Goal: Task Accomplishment & Management: Use online tool/utility

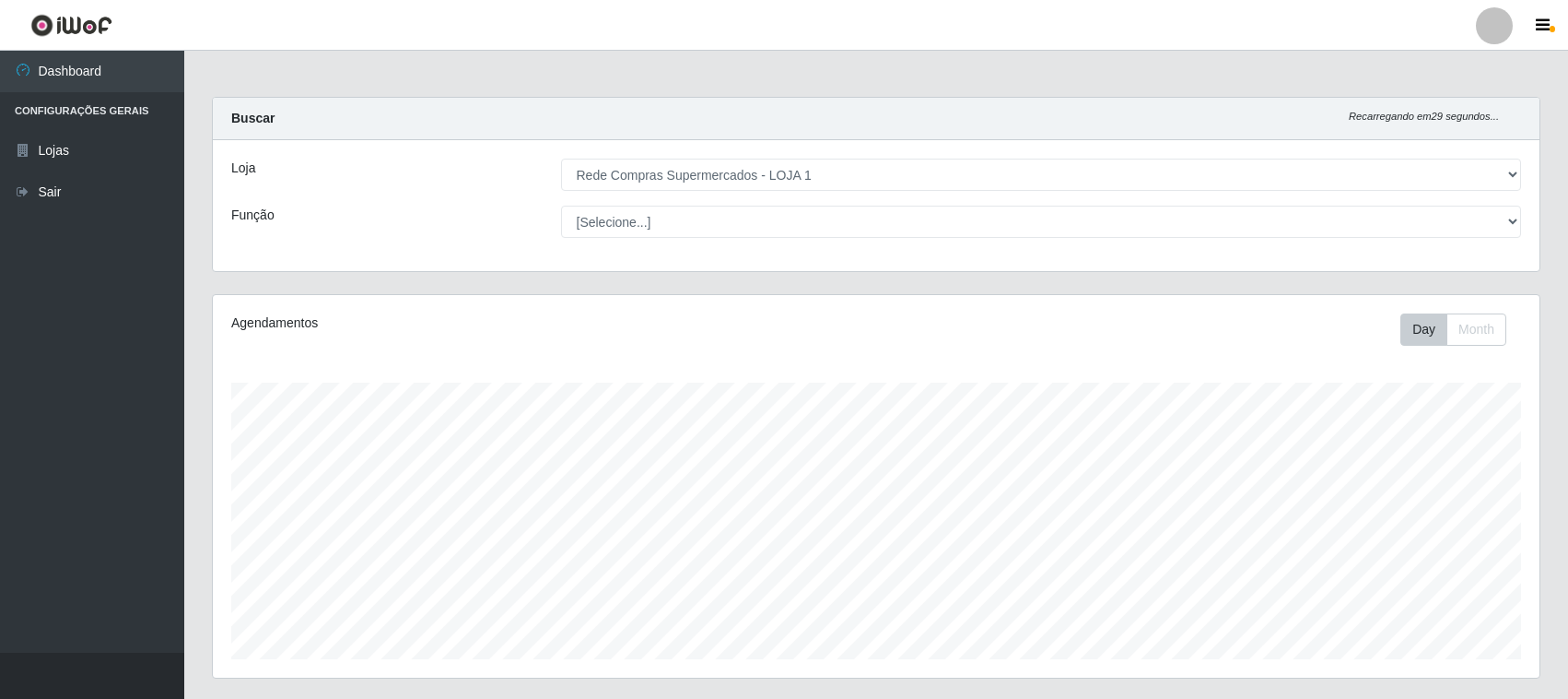
select select "158"
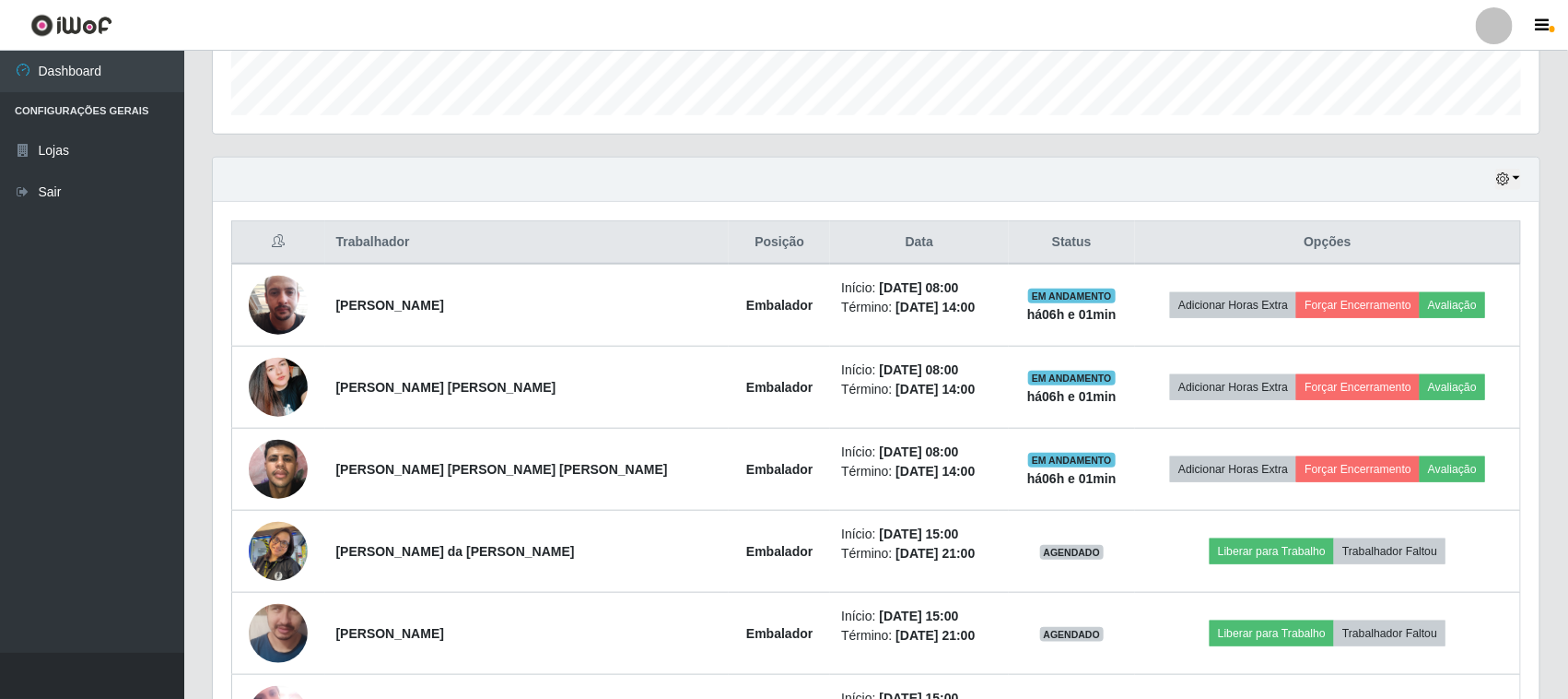
scroll to position [383, 1326]
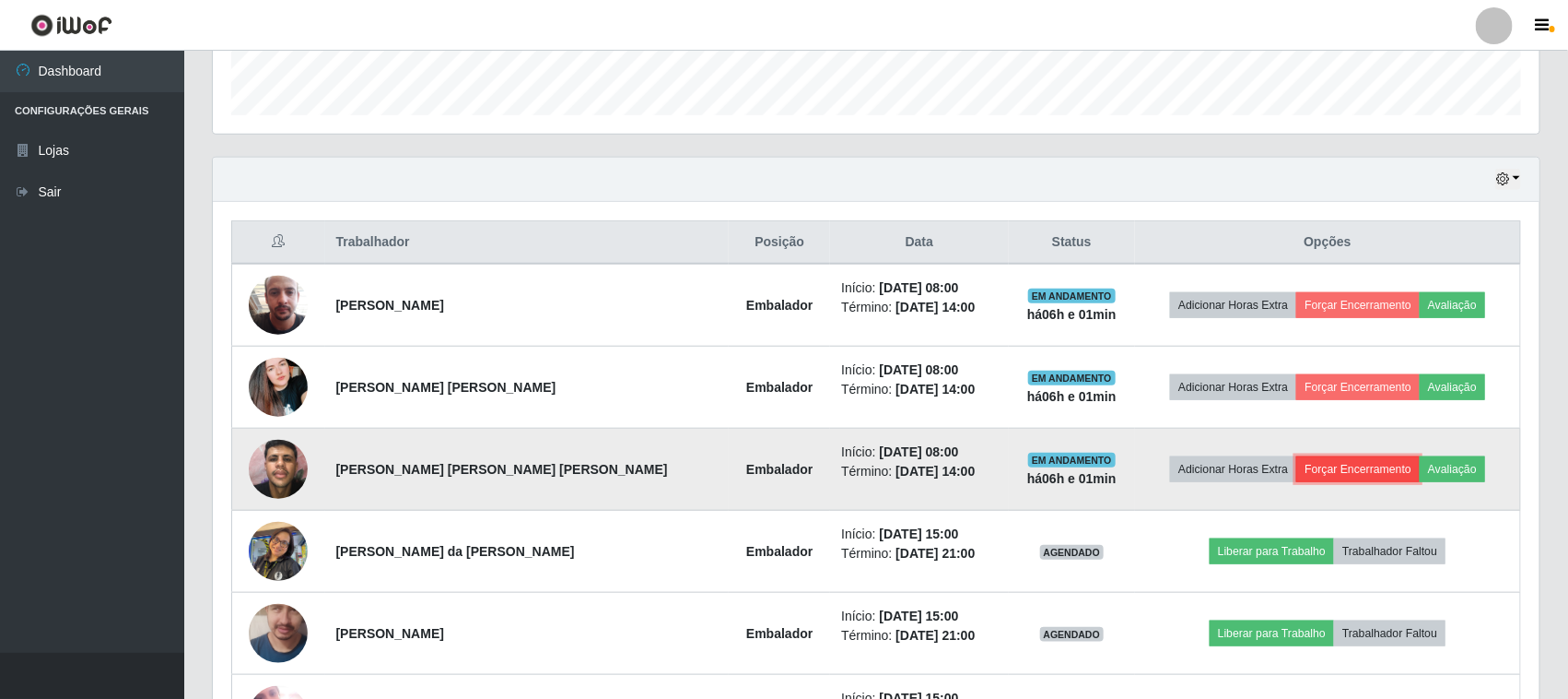
click at [1341, 459] on button "Forçar Encerramento" at bounding box center [1358, 469] width 123 height 26
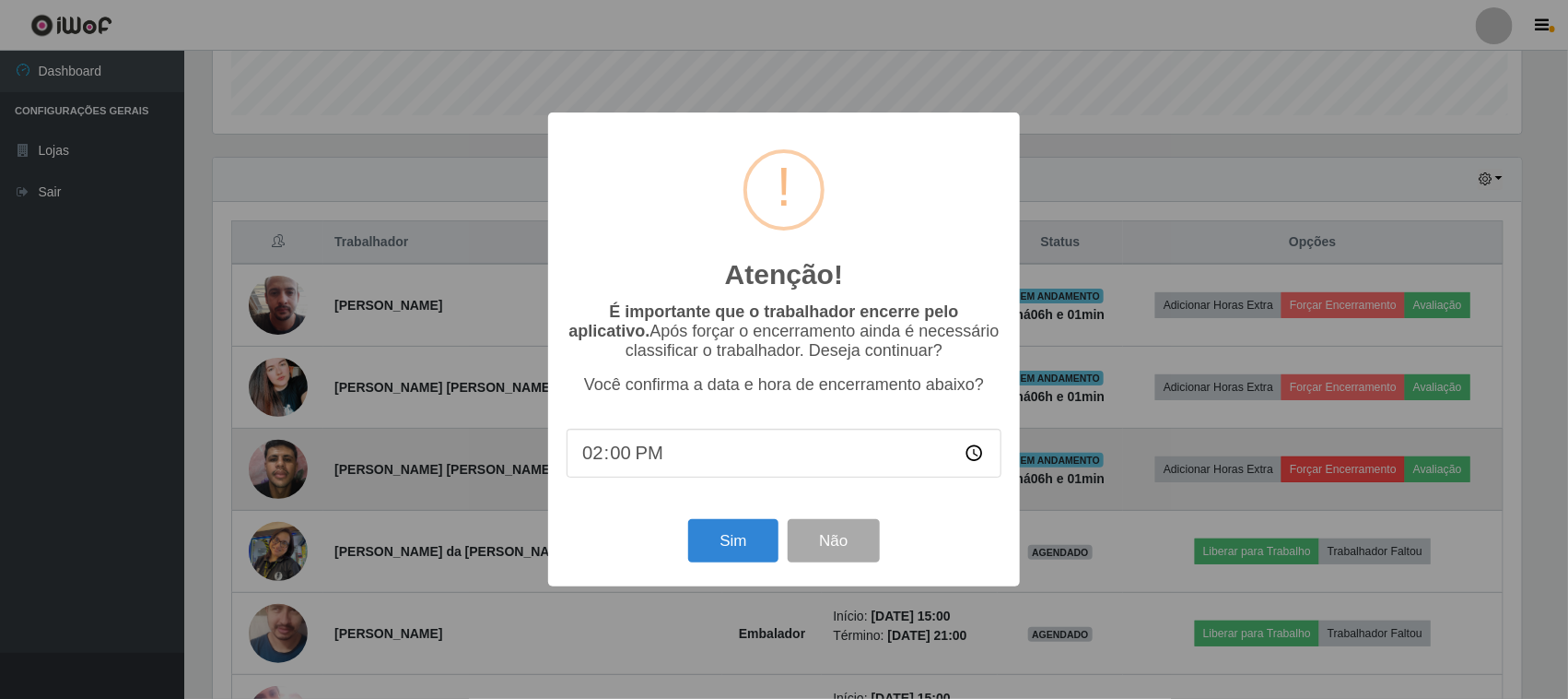
scroll to position [383, 1314]
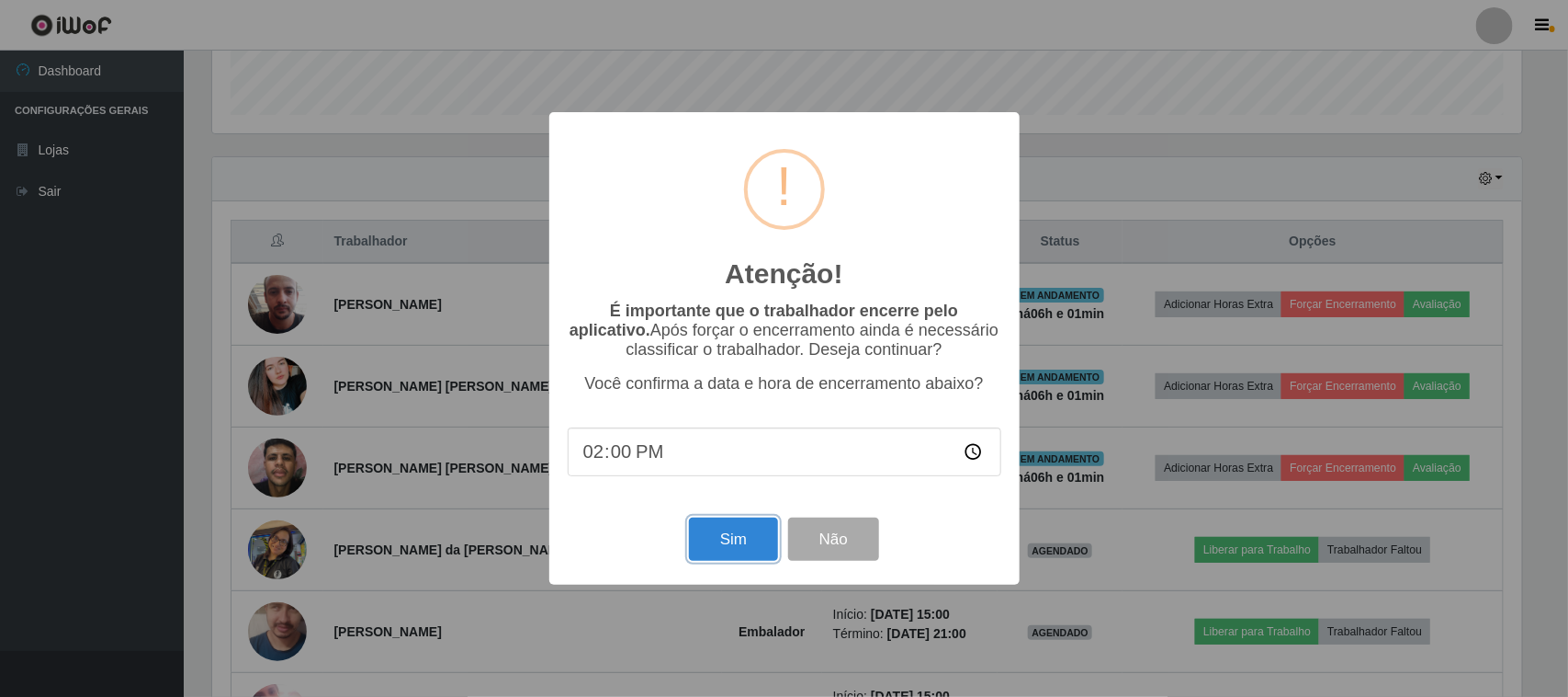
drag, startPoint x: 741, startPoint y: 553, endPoint x: 753, endPoint y: 547, distance: 13.4
click at [744, 553] on button "Sim" at bounding box center [733, 539] width 89 height 43
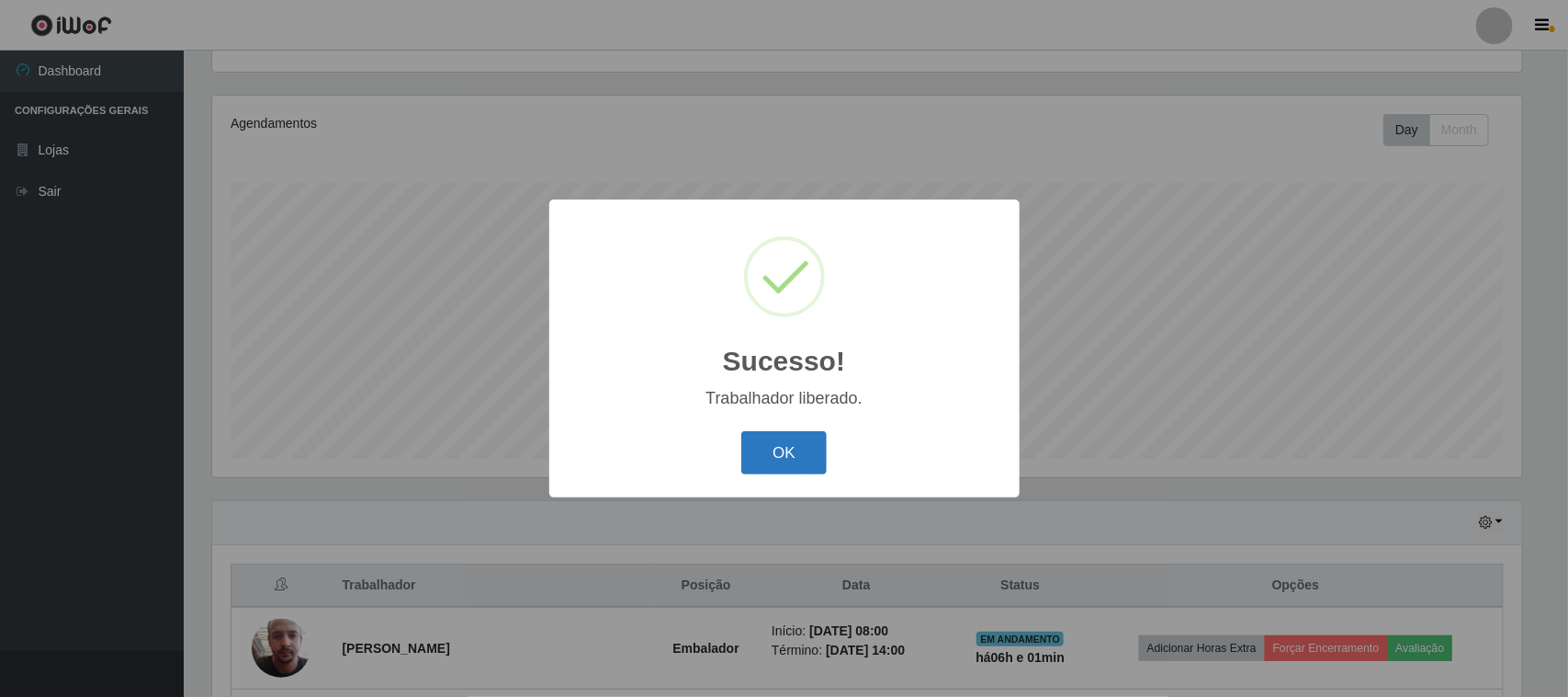
click at [779, 458] on button "OK" at bounding box center [783, 452] width 85 height 43
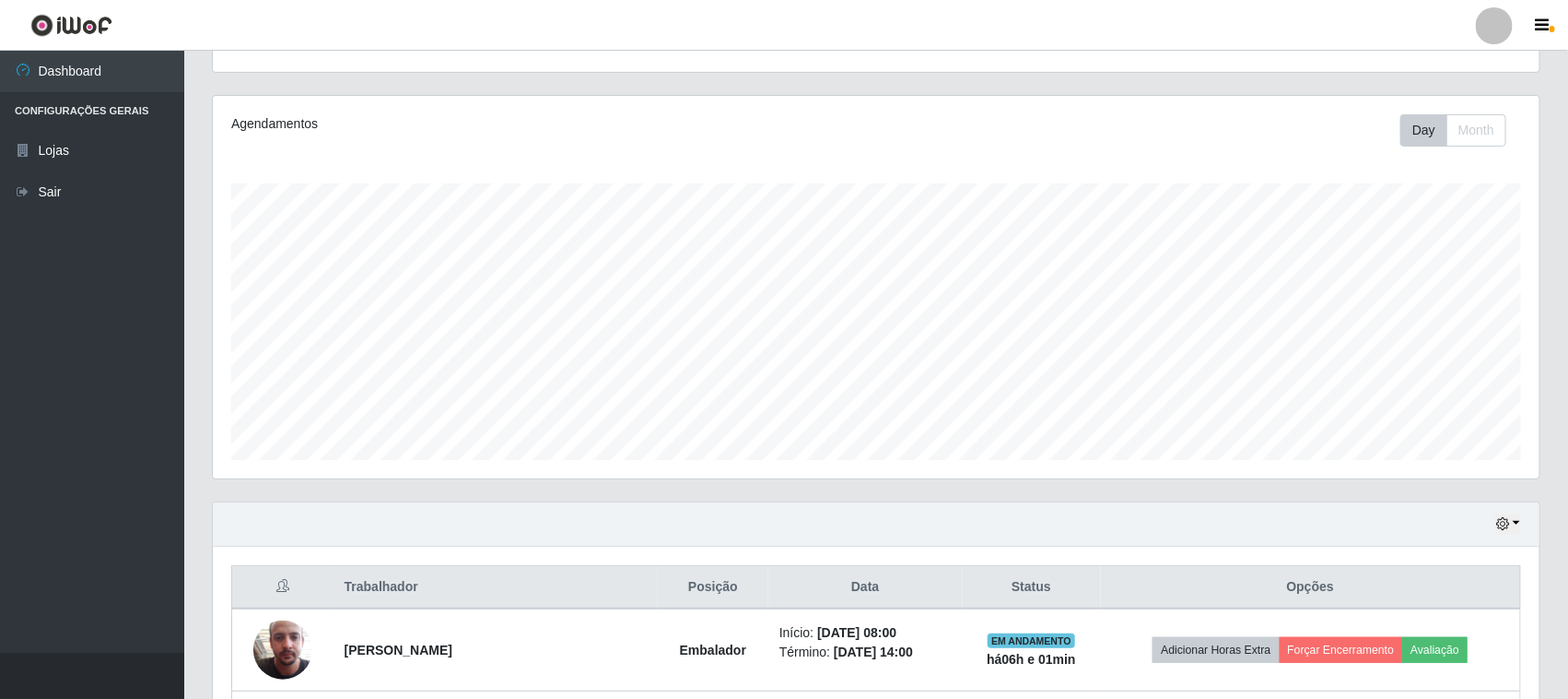
scroll to position [314, 0]
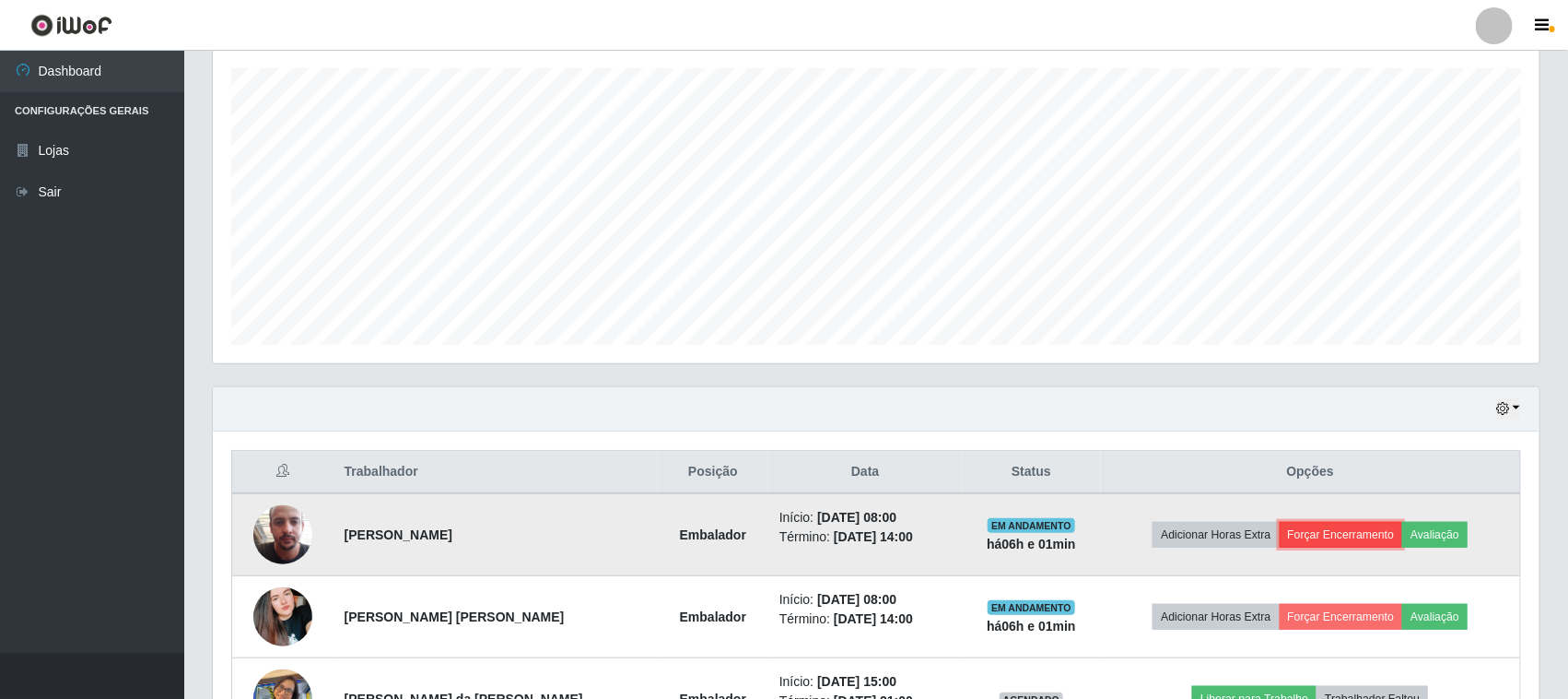
click at [1280, 522] on button "Forçar Encerramento" at bounding box center [1342, 534] width 123 height 26
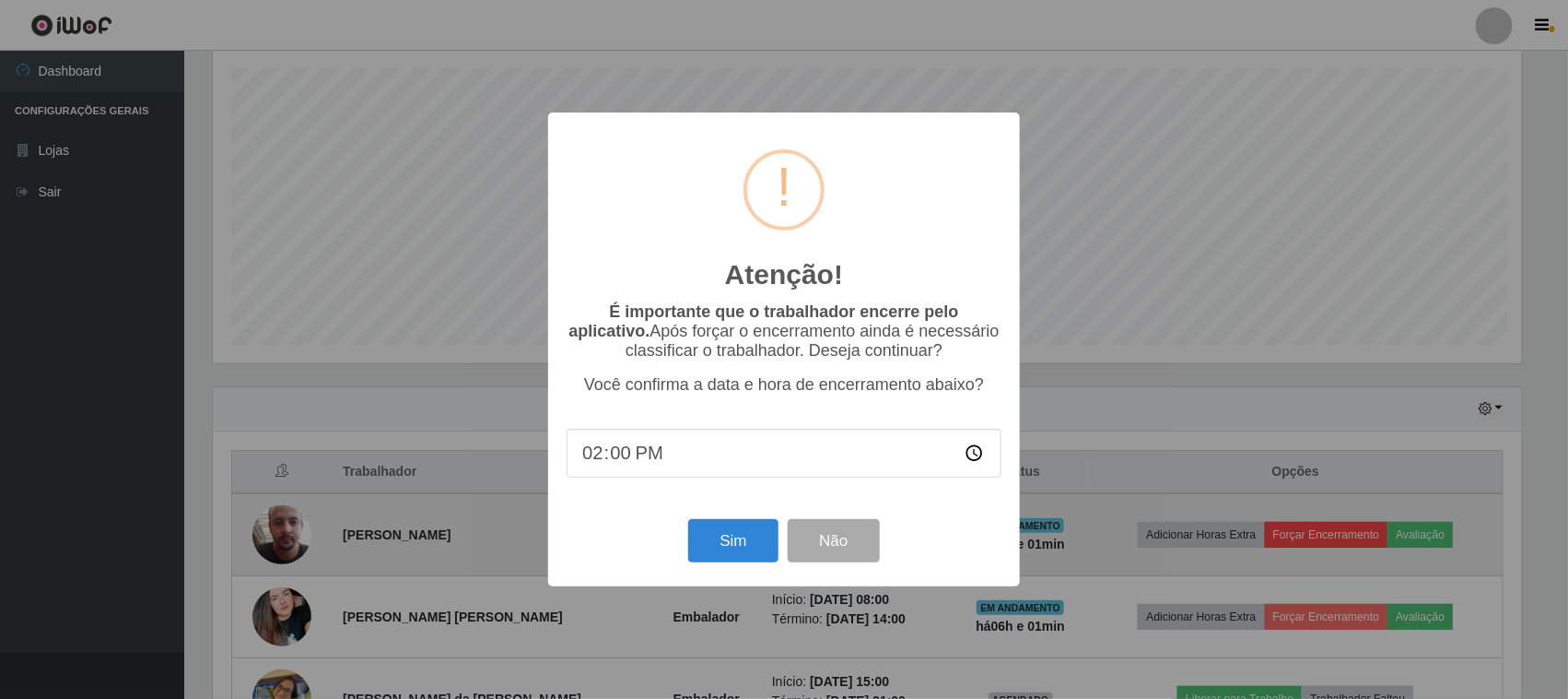
scroll to position [383, 1314]
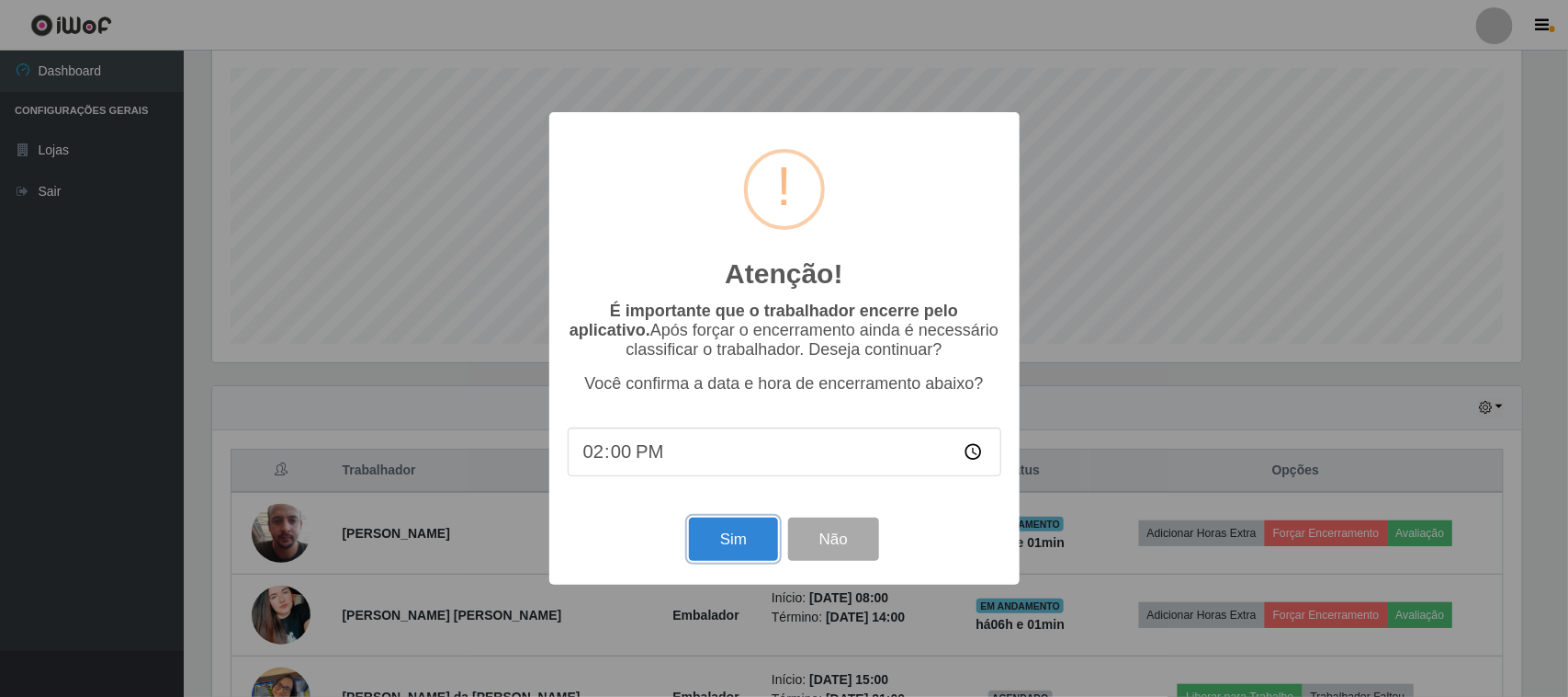
drag, startPoint x: 747, startPoint y: 540, endPoint x: 750, endPoint y: 556, distance: 16.3
click at [748, 540] on button "Sim" at bounding box center [733, 539] width 89 height 43
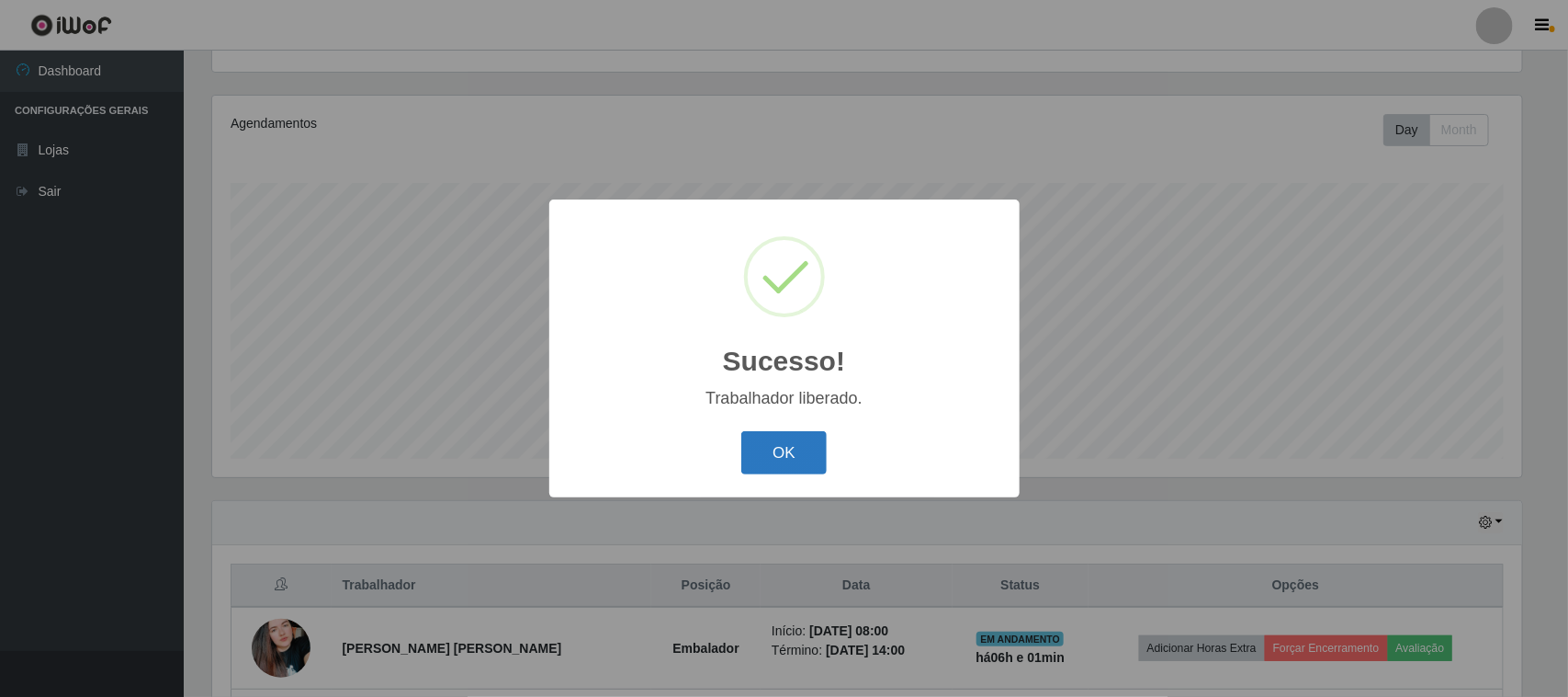
click at [784, 461] on button "OK" at bounding box center [783, 452] width 85 height 43
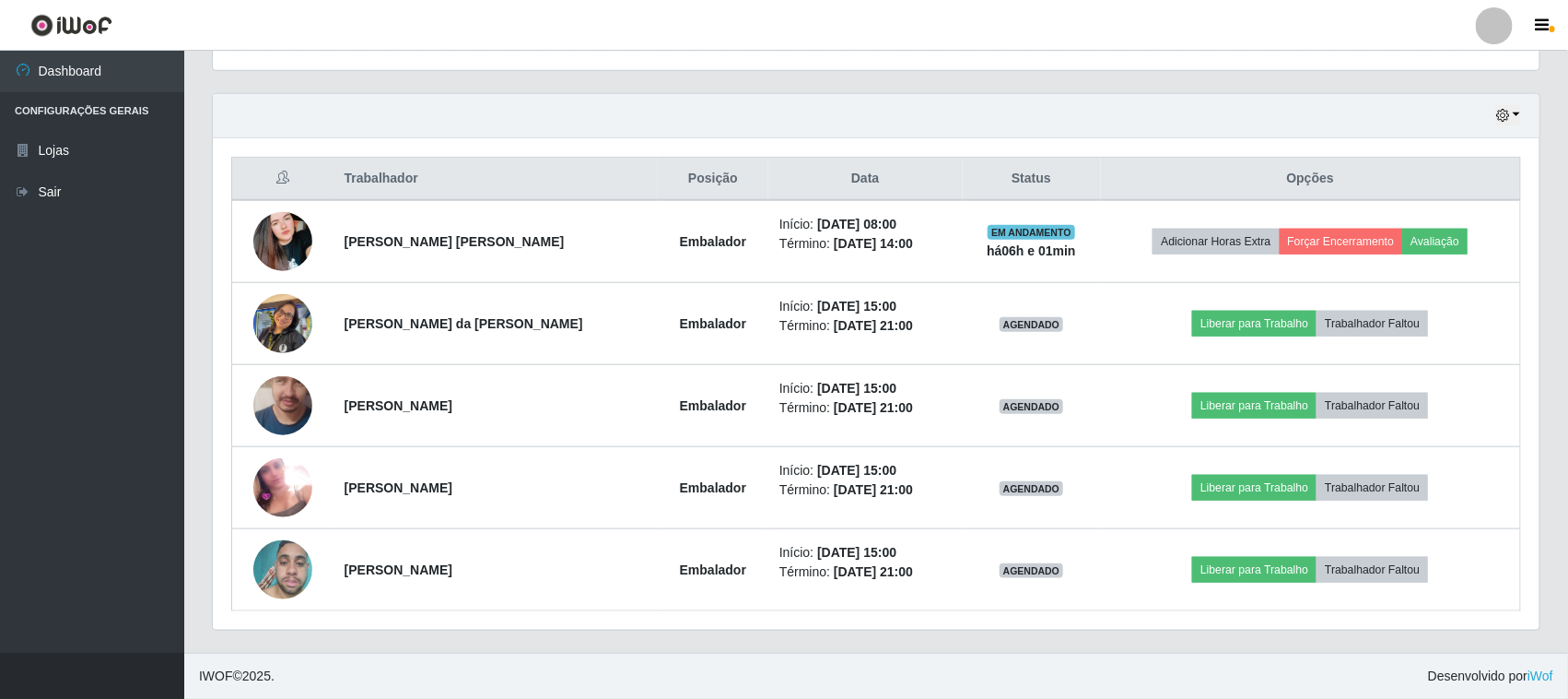
scroll to position [378, 0]
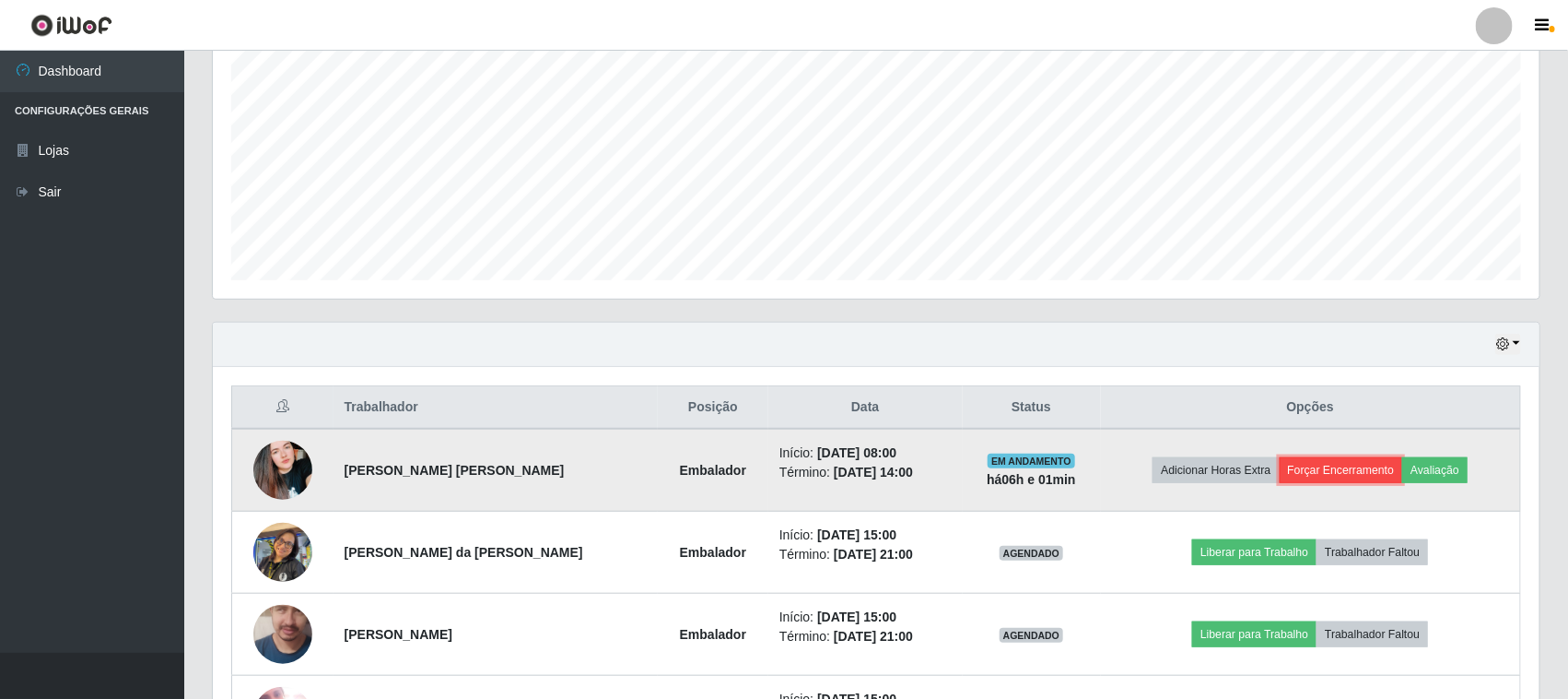
click at [1350, 465] on button "Forçar Encerramento" at bounding box center [1342, 470] width 123 height 26
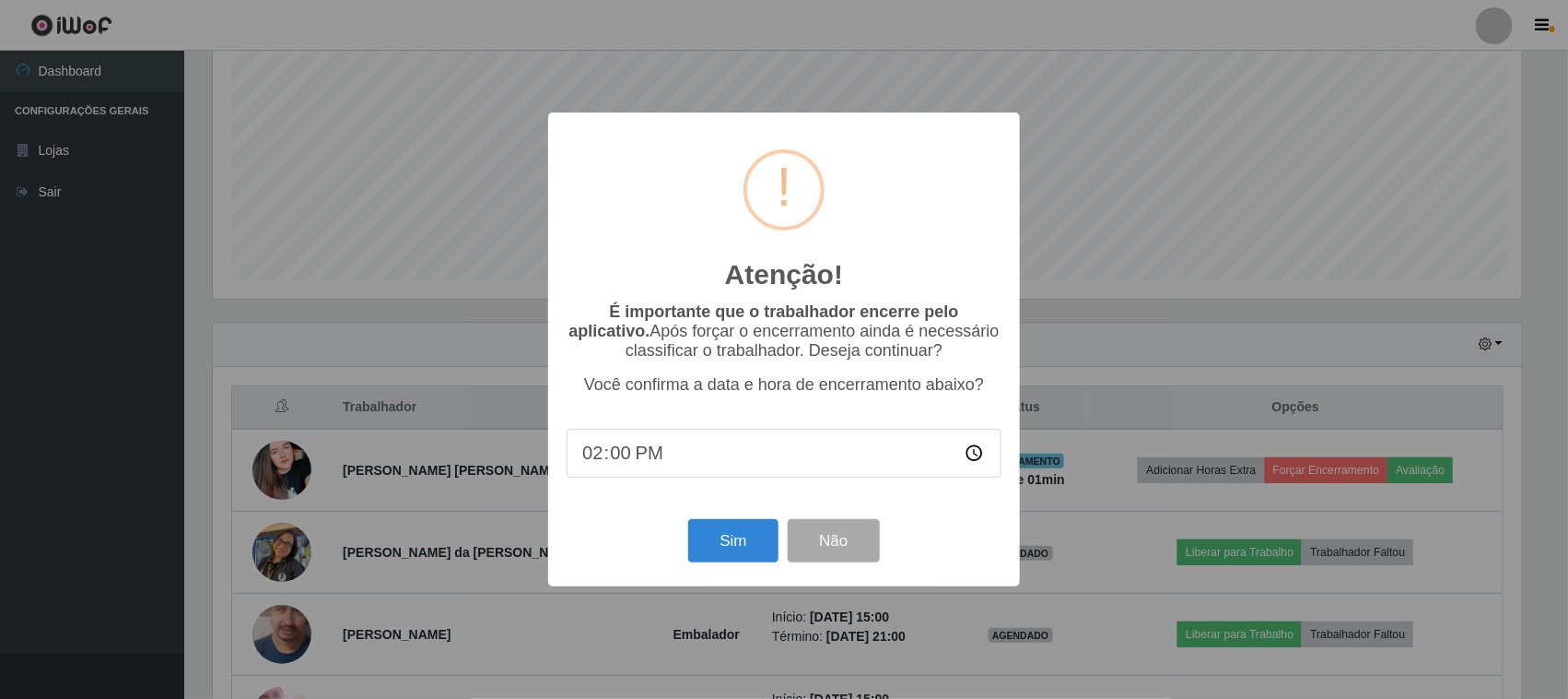
scroll to position [383, 1314]
click at [716, 531] on button "Sim" at bounding box center [735, 540] width 90 height 43
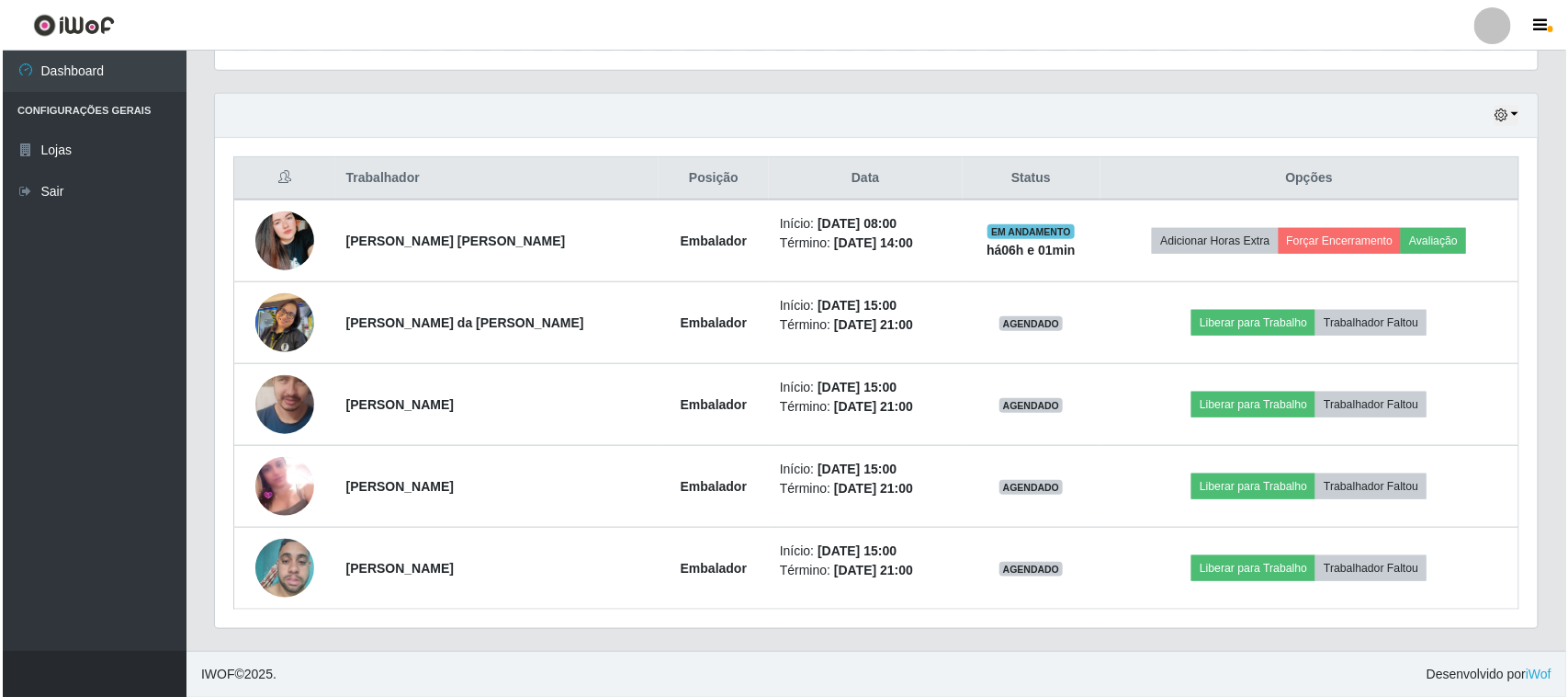
scroll to position [0, 0]
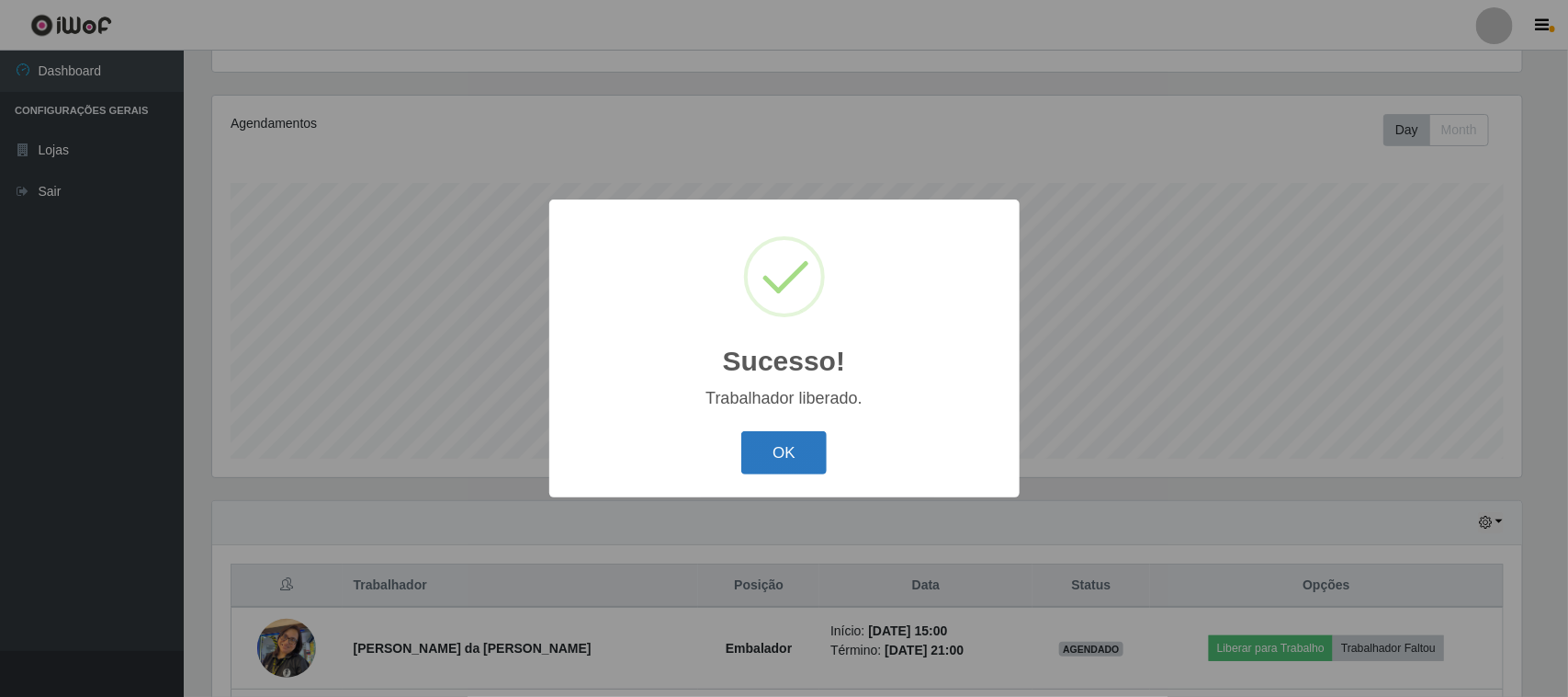
click at [800, 442] on button "OK" at bounding box center [783, 452] width 85 height 43
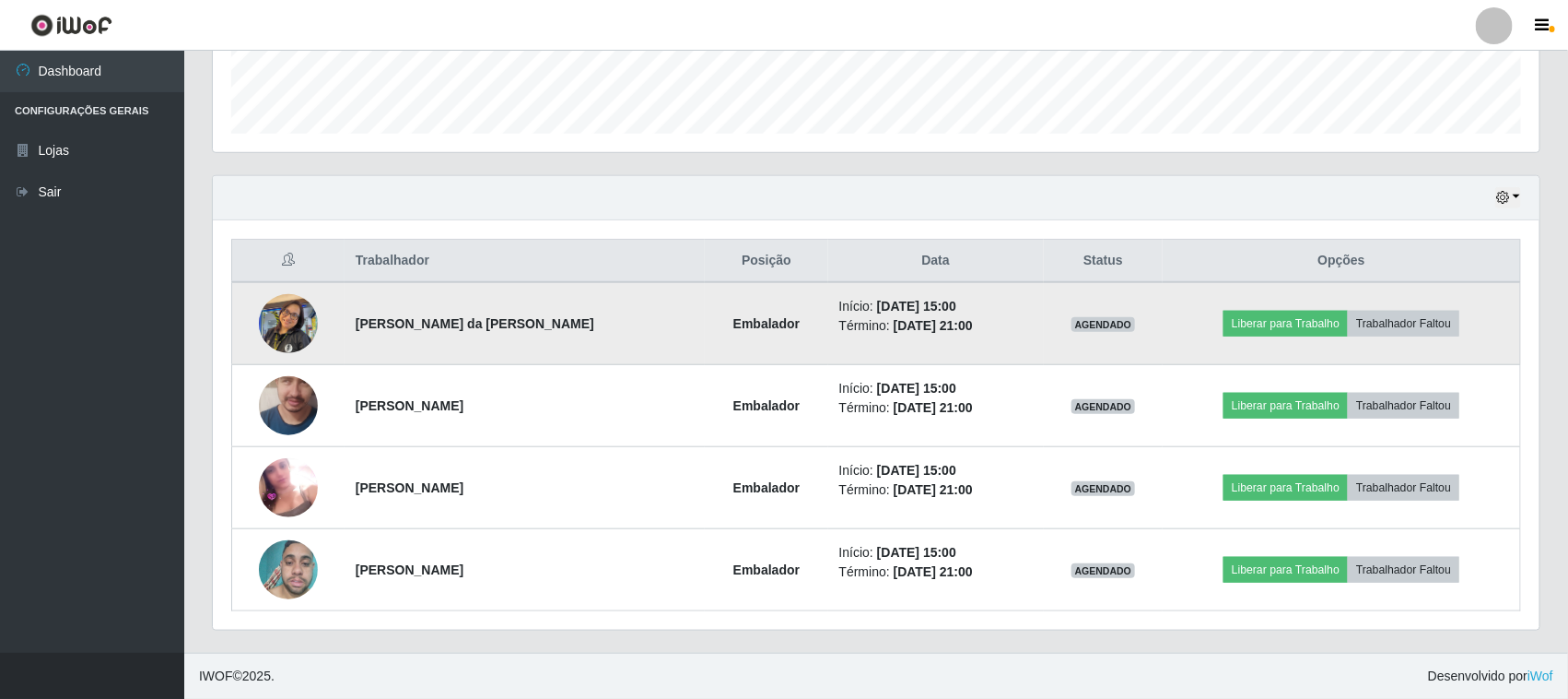
click at [291, 327] on img at bounding box center [288, 323] width 59 height 78
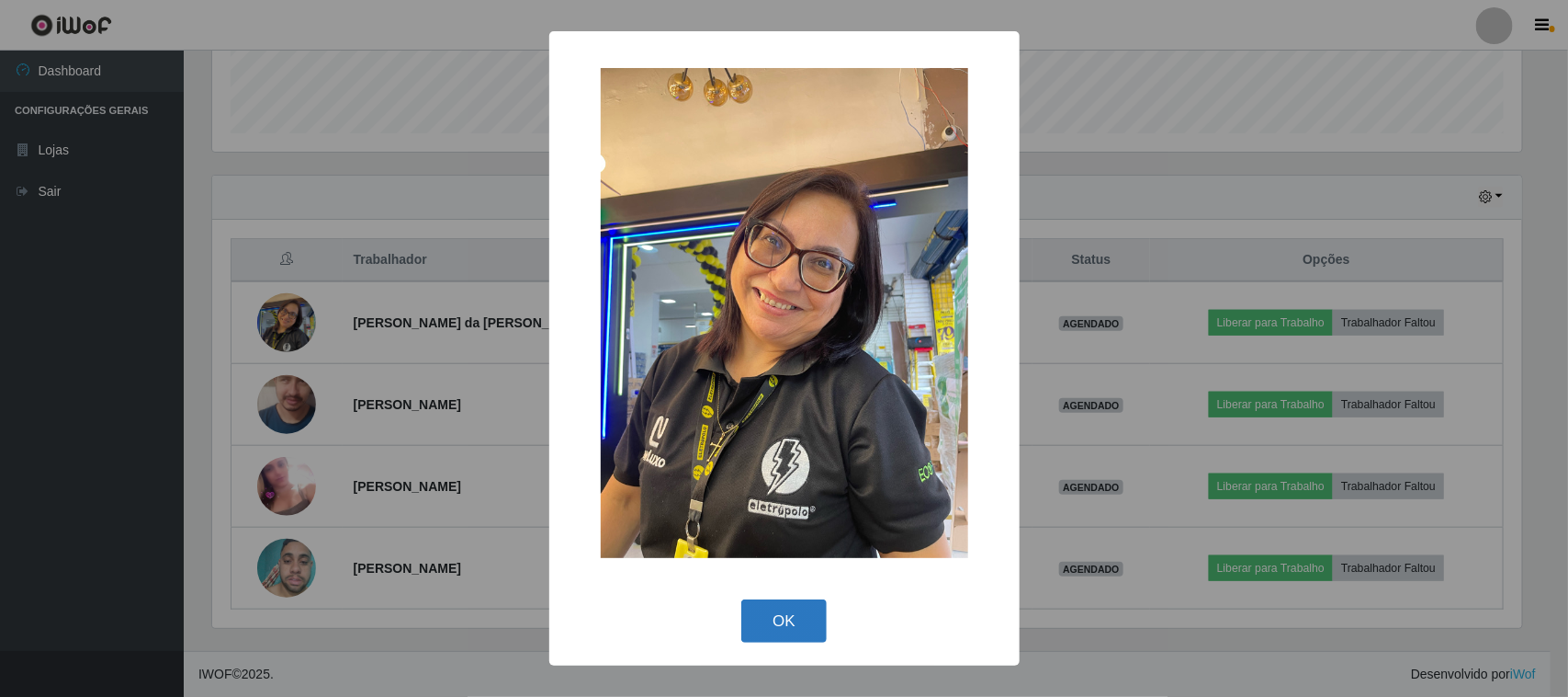
click at [793, 615] on button "OK" at bounding box center [783, 620] width 85 height 43
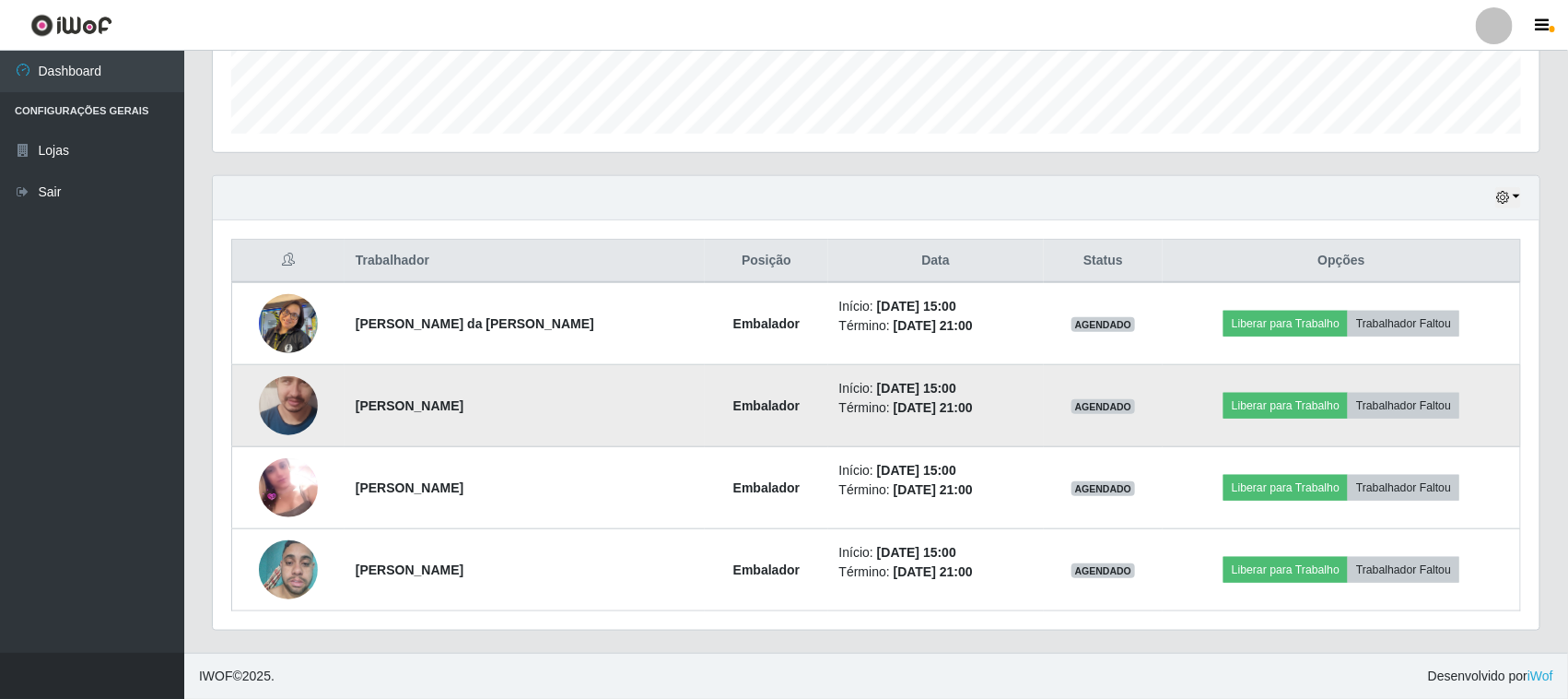
click at [302, 395] on img at bounding box center [288, 405] width 59 height 135
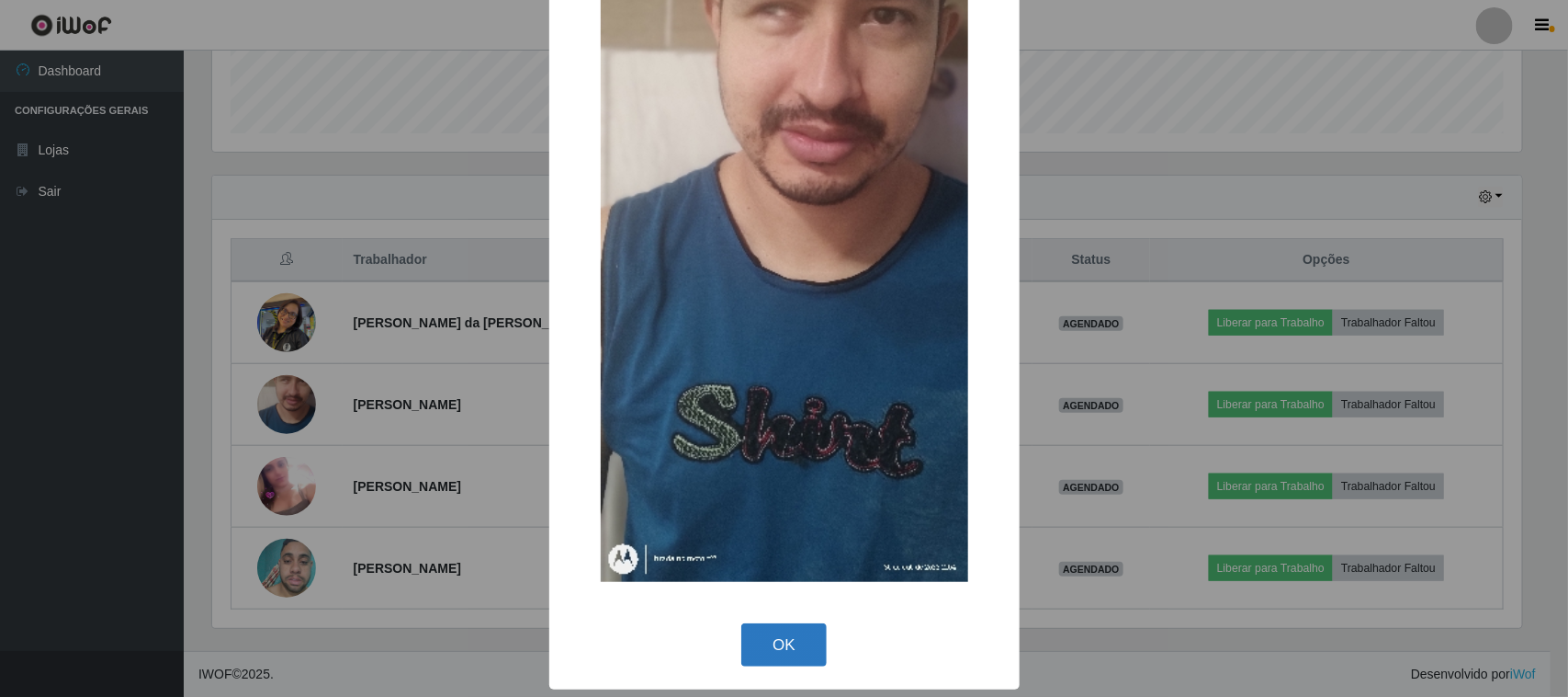
click at [786, 635] on button "OK" at bounding box center [783, 644] width 85 height 43
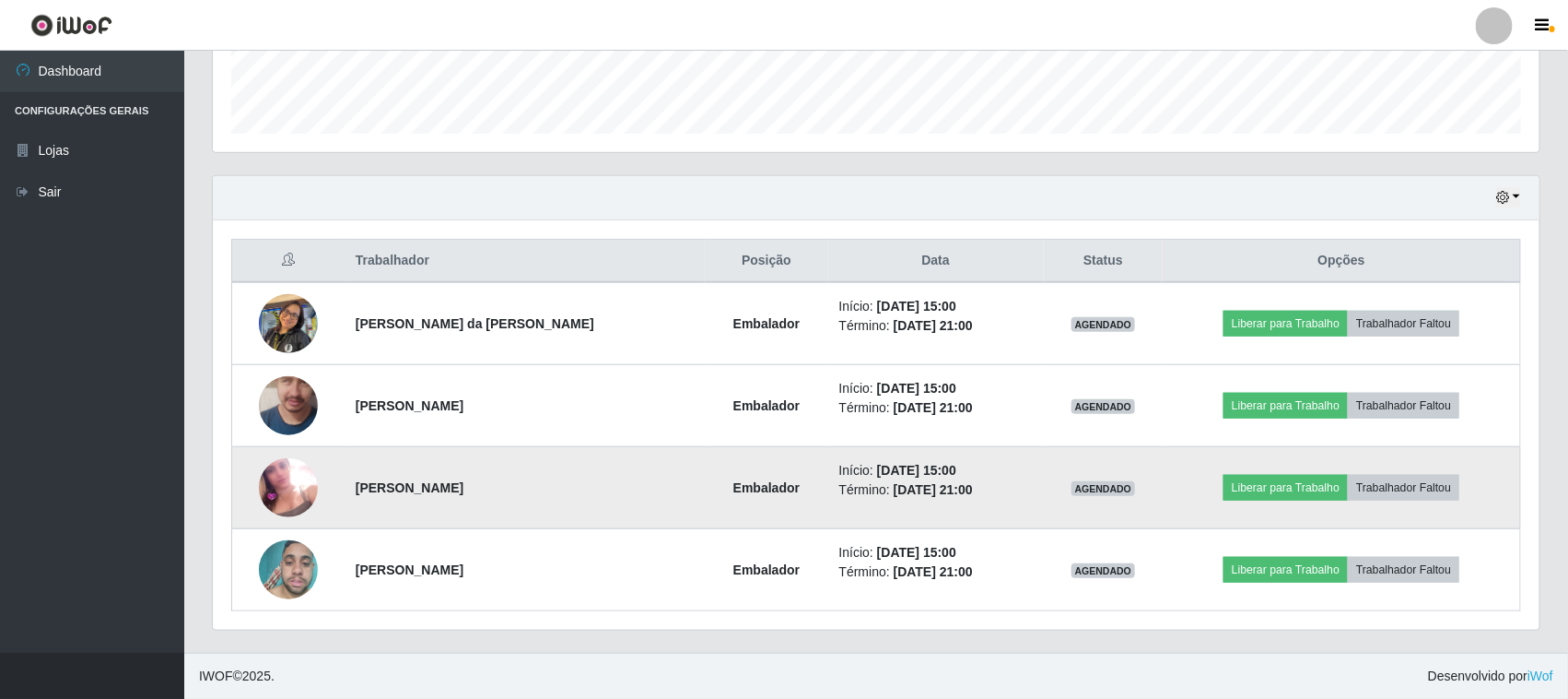
click at [286, 480] on img at bounding box center [288, 487] width 59 height 59
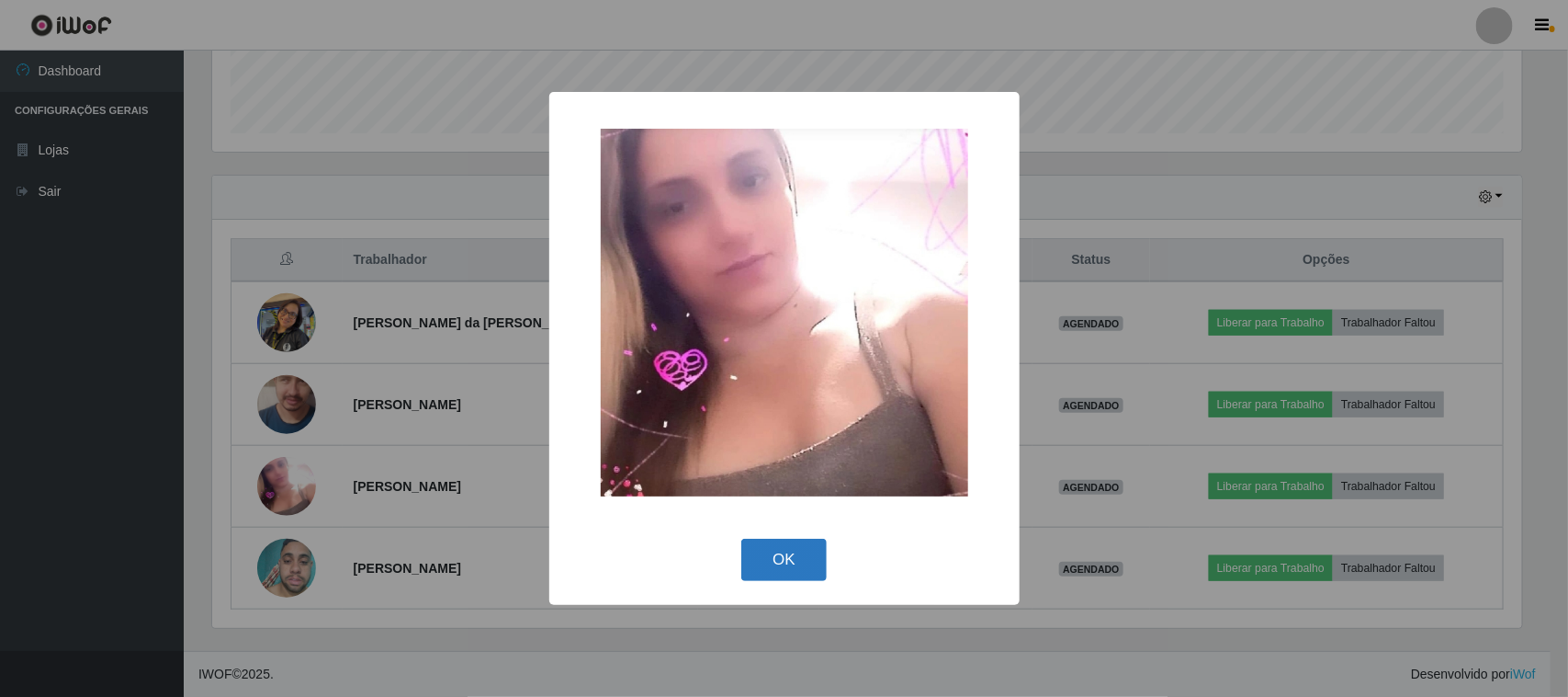
click at [783, 553] on button "OK" at bounding box center [783, 560] width 85 height 43
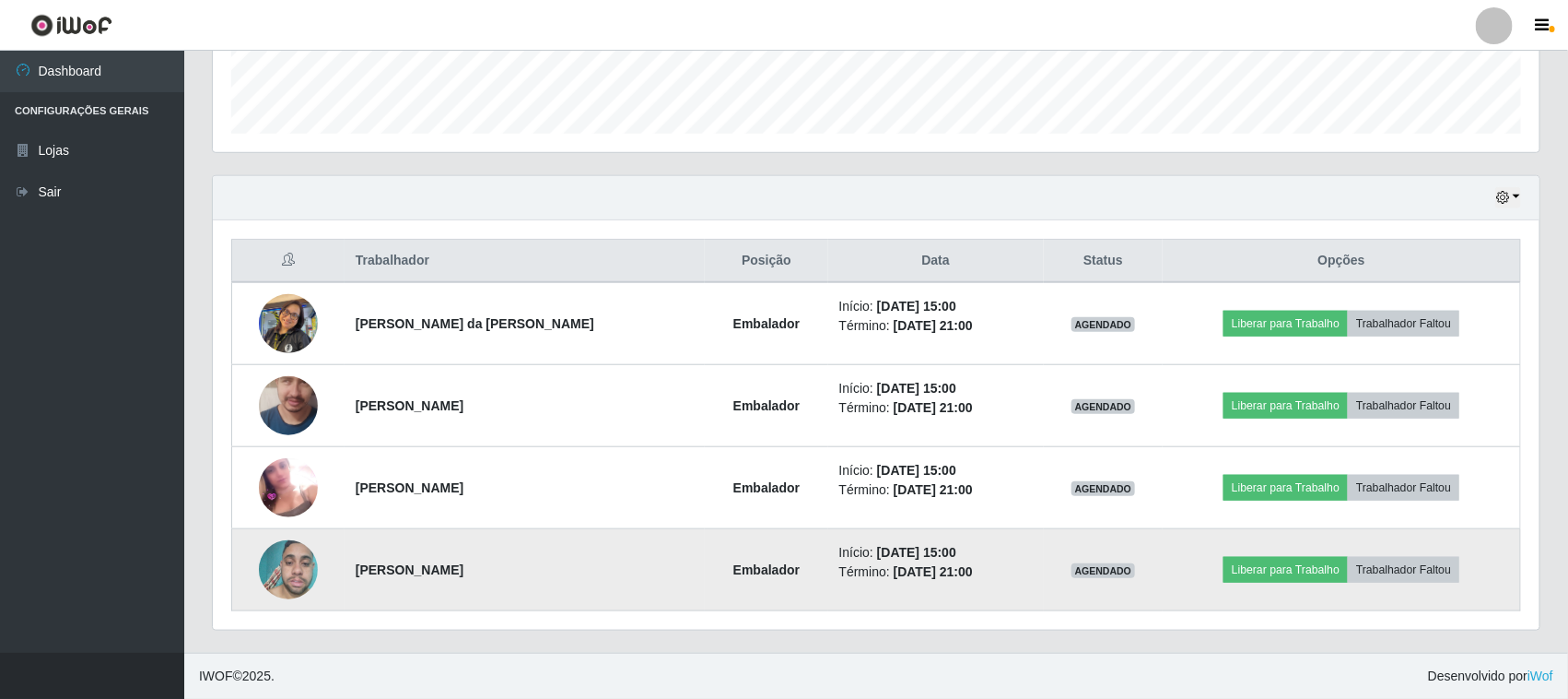
click at [309, 558] on img at bounding box center [288, 569] width 59 height 78
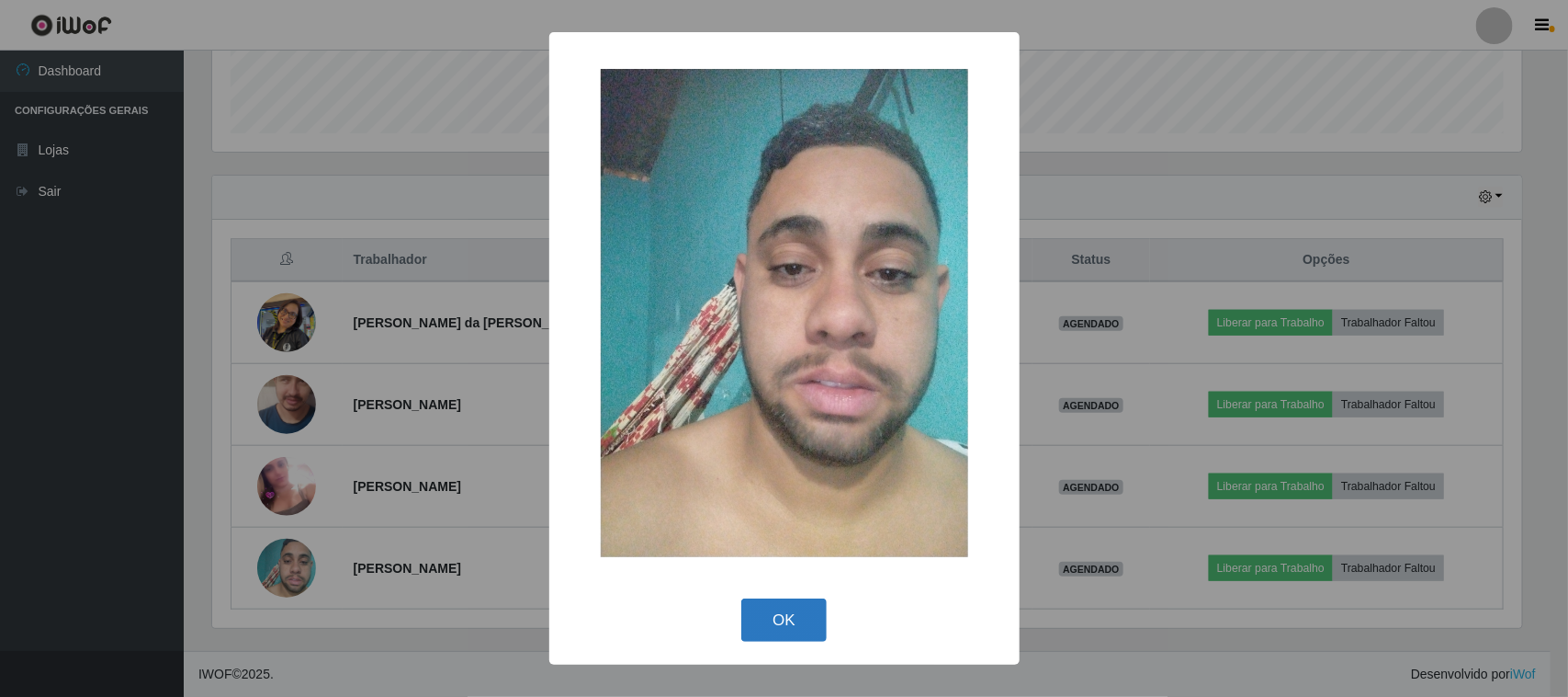
click at [796, 632] on button "OK" at bounding box center [783, 619] width 85 height 43
